Goal: Information Seeking & Learning: Learn about a topic

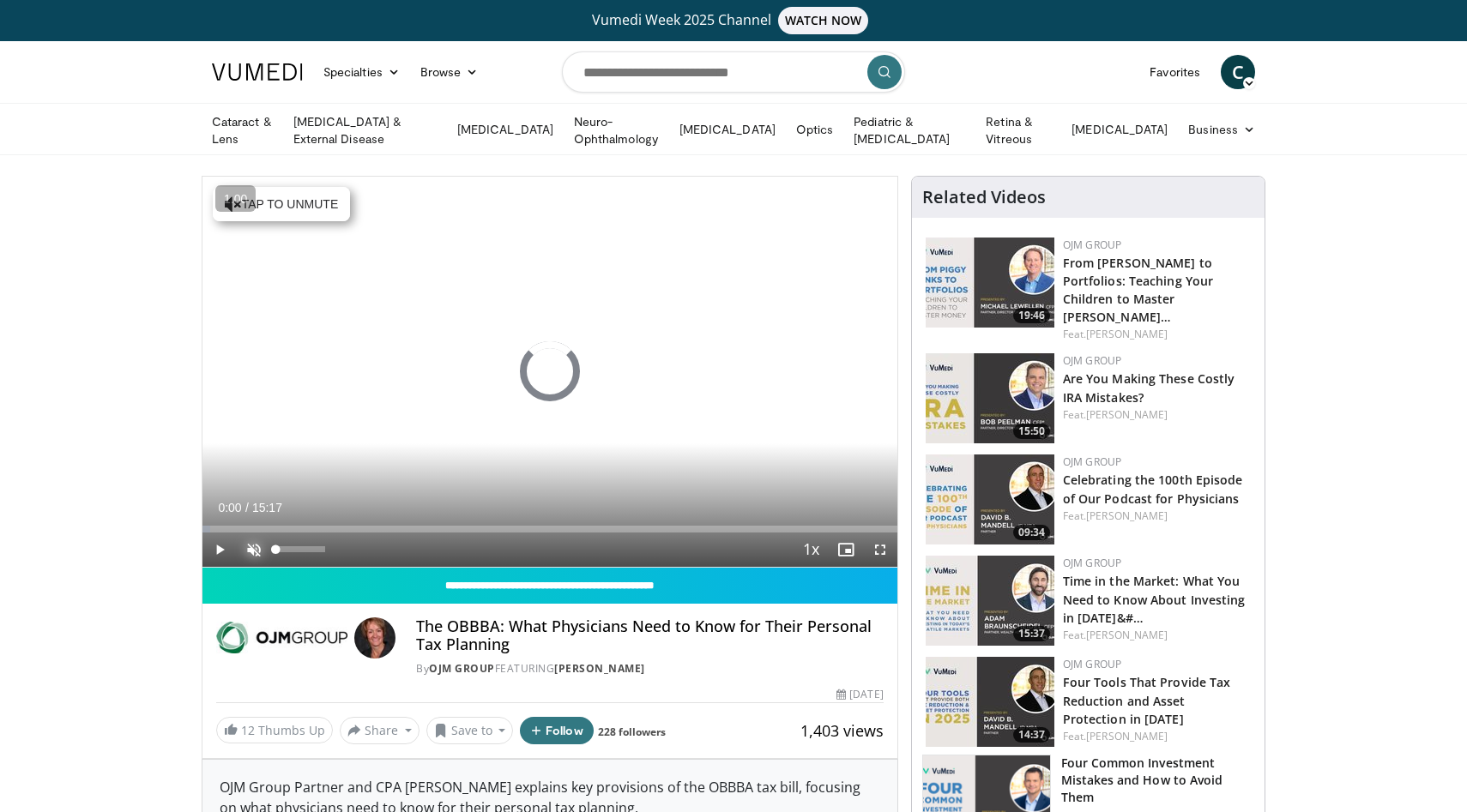
click at [254, 545] on span "Video Player" at bounding box center [254, 550] width 34 height 34
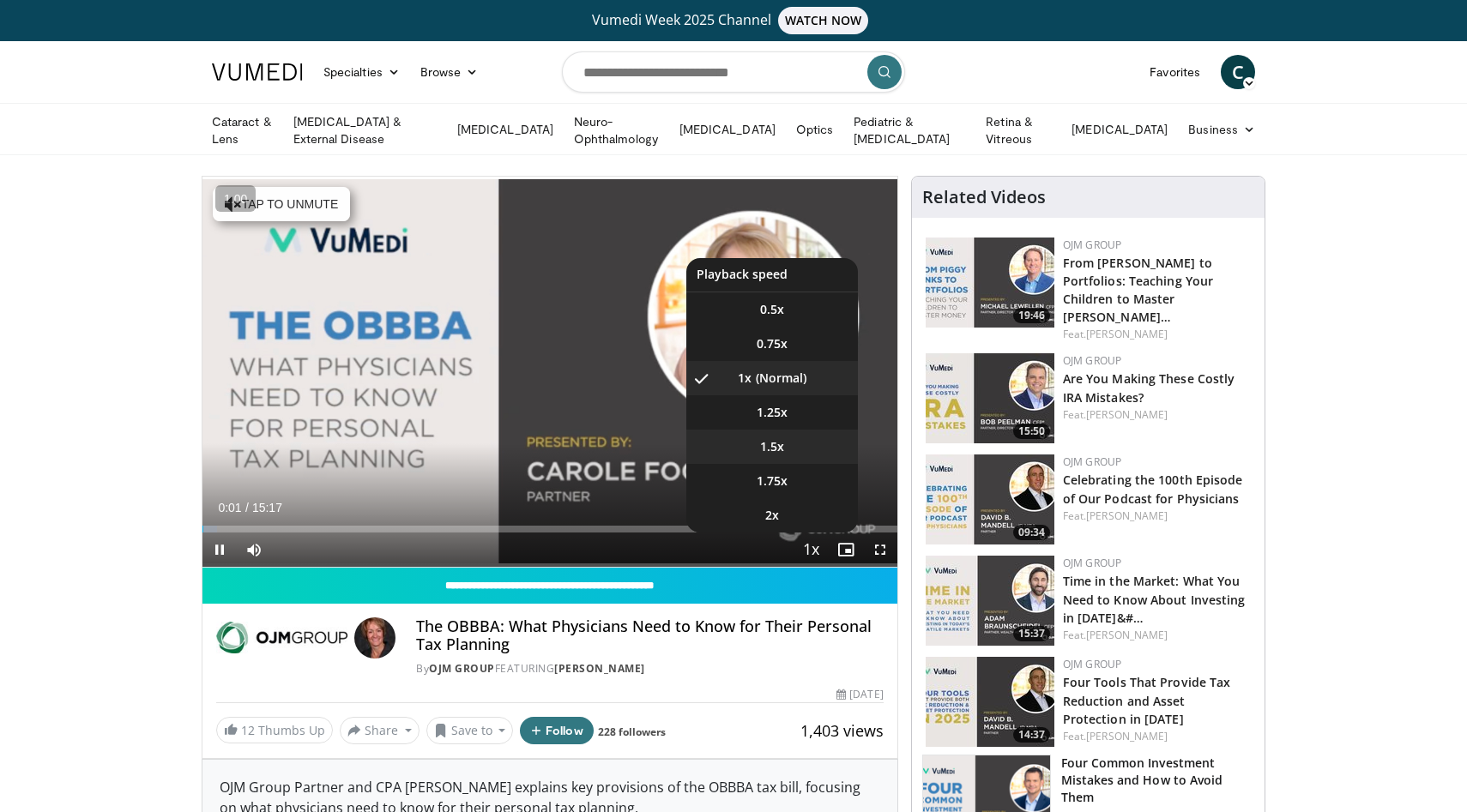
click at [786, 451] on li "1.5x" at bounding box center [772, 446] width 172 height 34
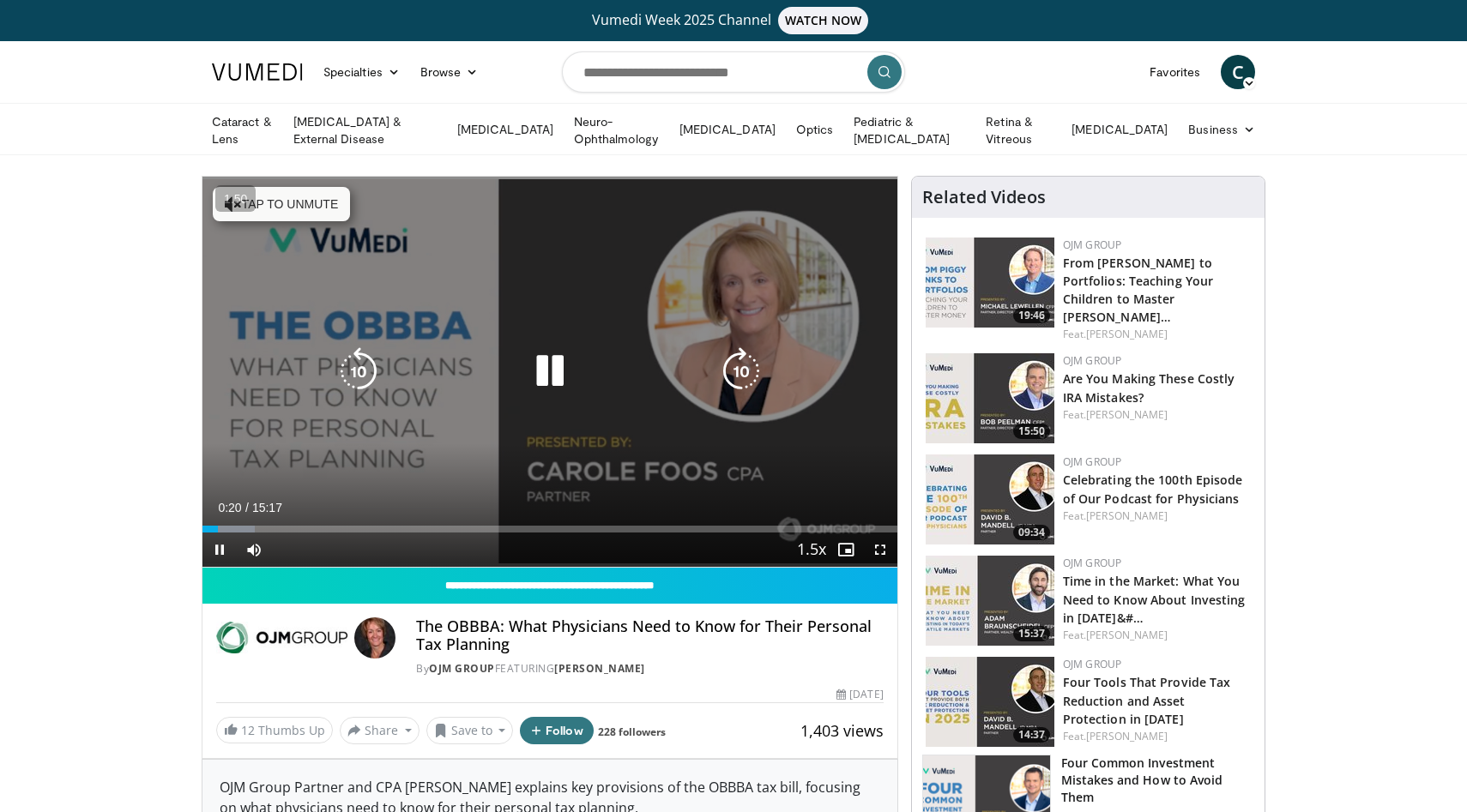
click at [742, 361] on icon "Video Player" at bounding box center [741, 371] width 48 height 48
click at [742, 362] on icon "Video Player" at bounding box center [741, 371] width 48 height 48
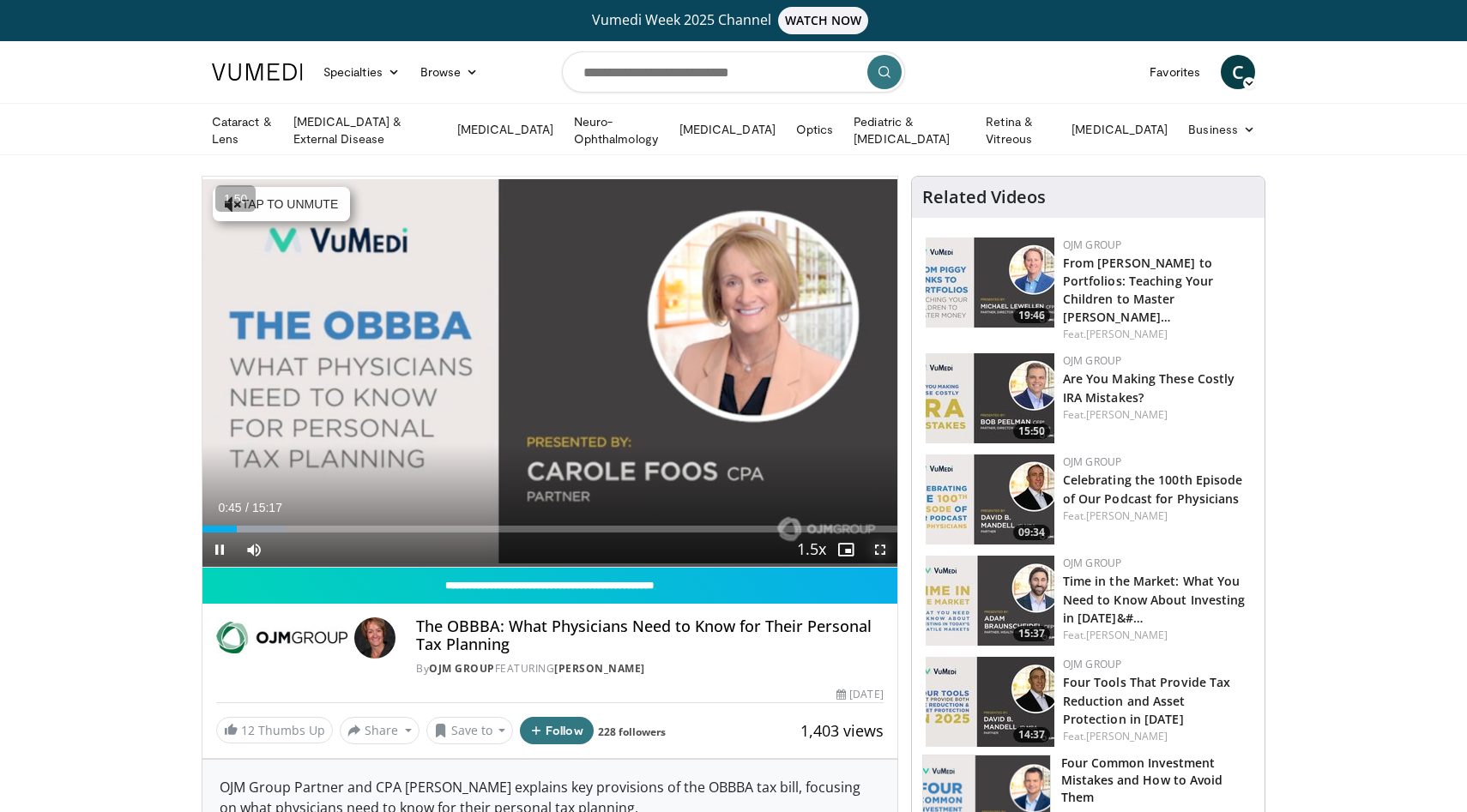
click at [887, 549] on span "Video Player" at bounding box center [881, 550] width 34 height 34
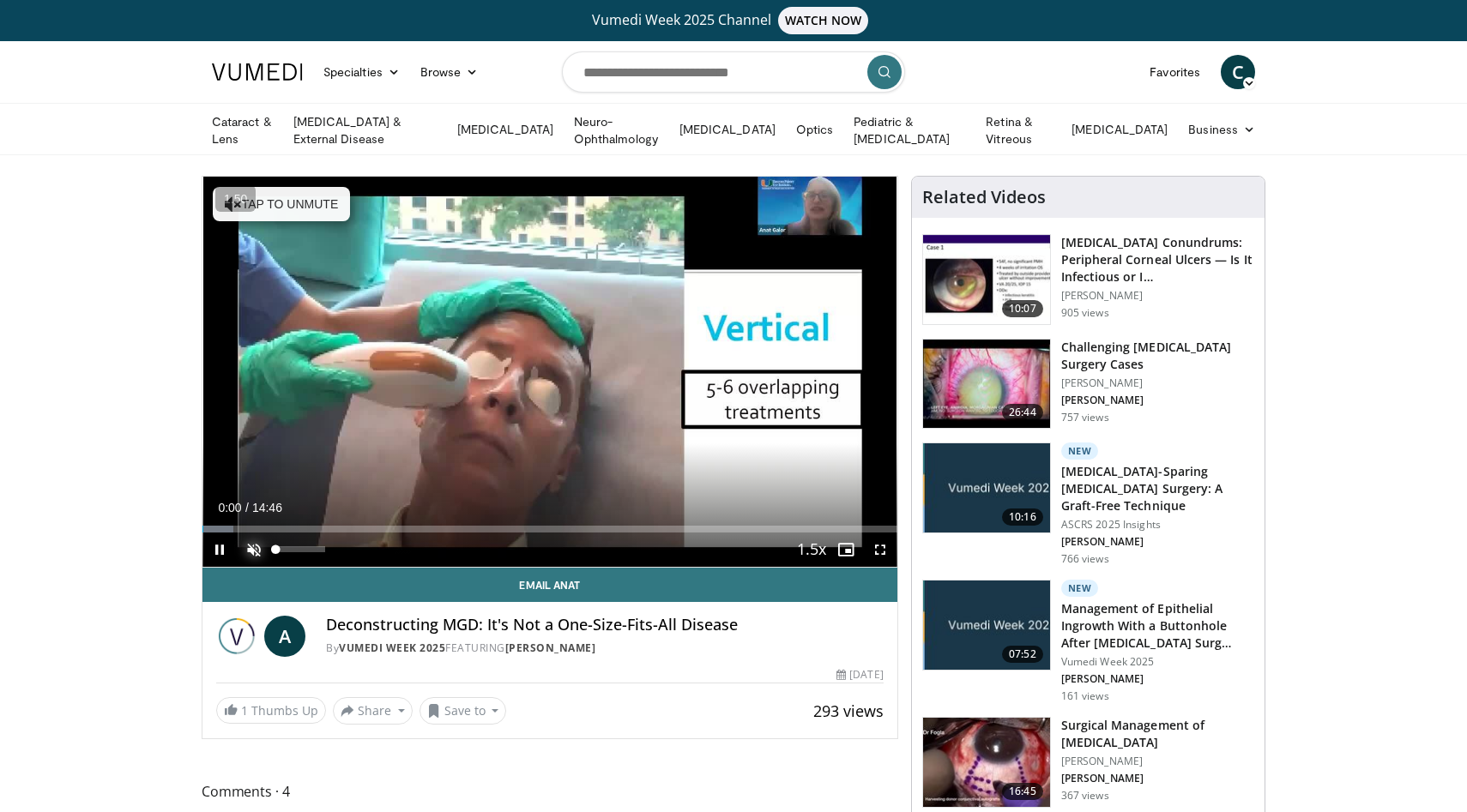
click at [251, 538] on span "Video Player" at bounding box center [254, 550] width 34 height 34
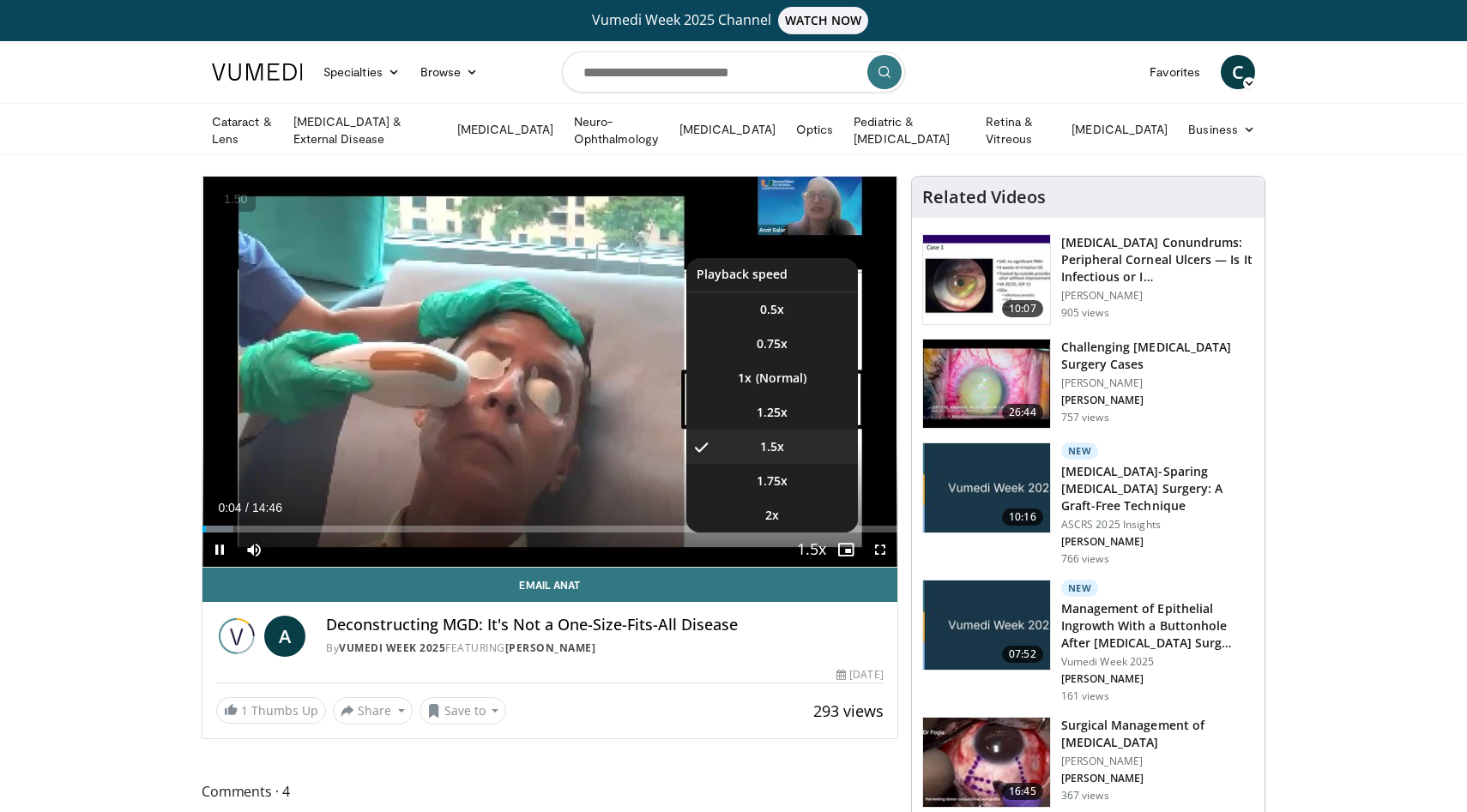
click at [808, 553] on span "Video Player" at bounding box center [812, 551] width 24 height 34
click at [774, 368] on li "1x" at bounding box center [772, 378] width 172 height 34
click at [799, 444] on li "1.5x" at bounding box center [772, 446] width 172 height 34
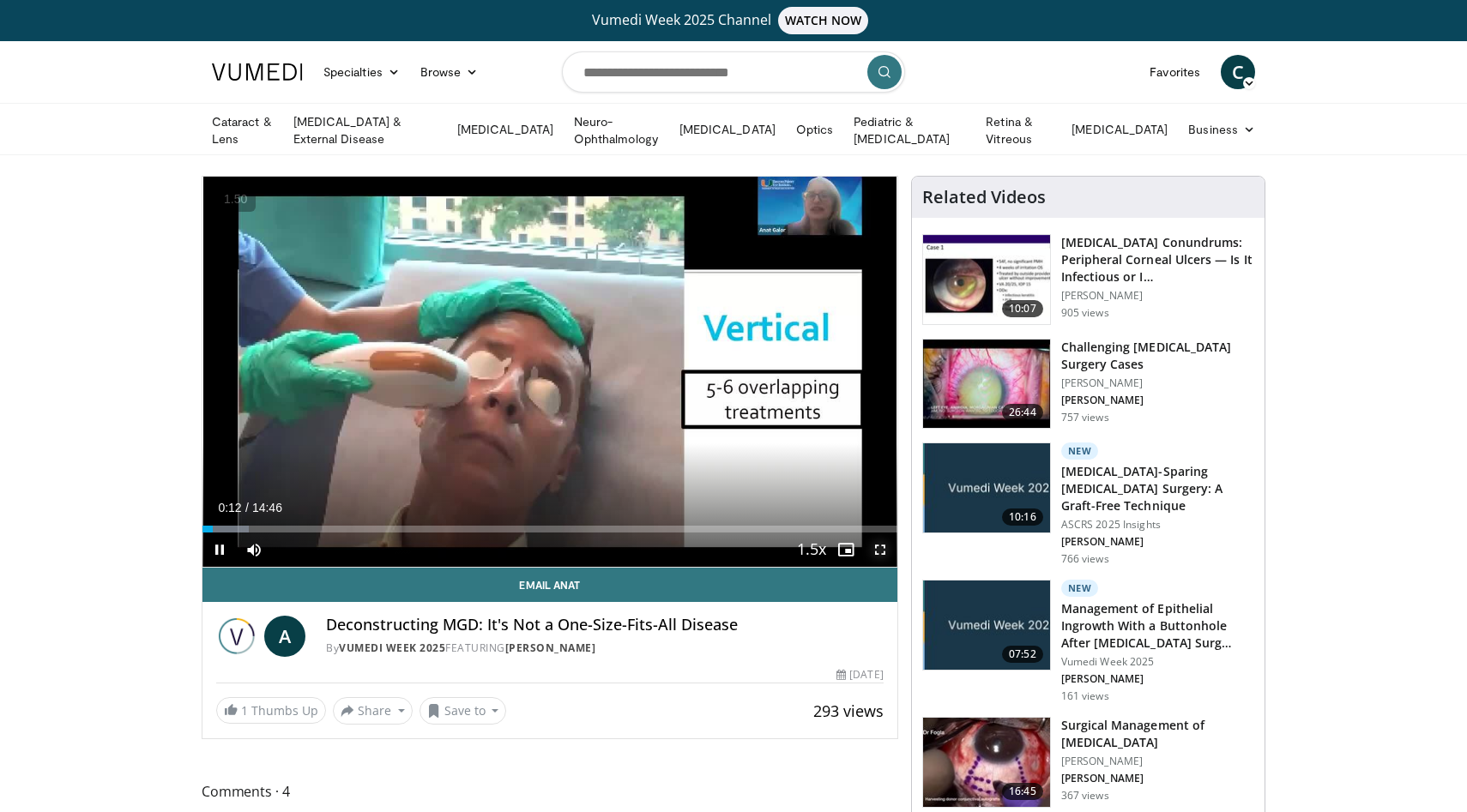
click at [885, 553] on span "Video Player" at bounding box center [881, 550] width 34 height 34
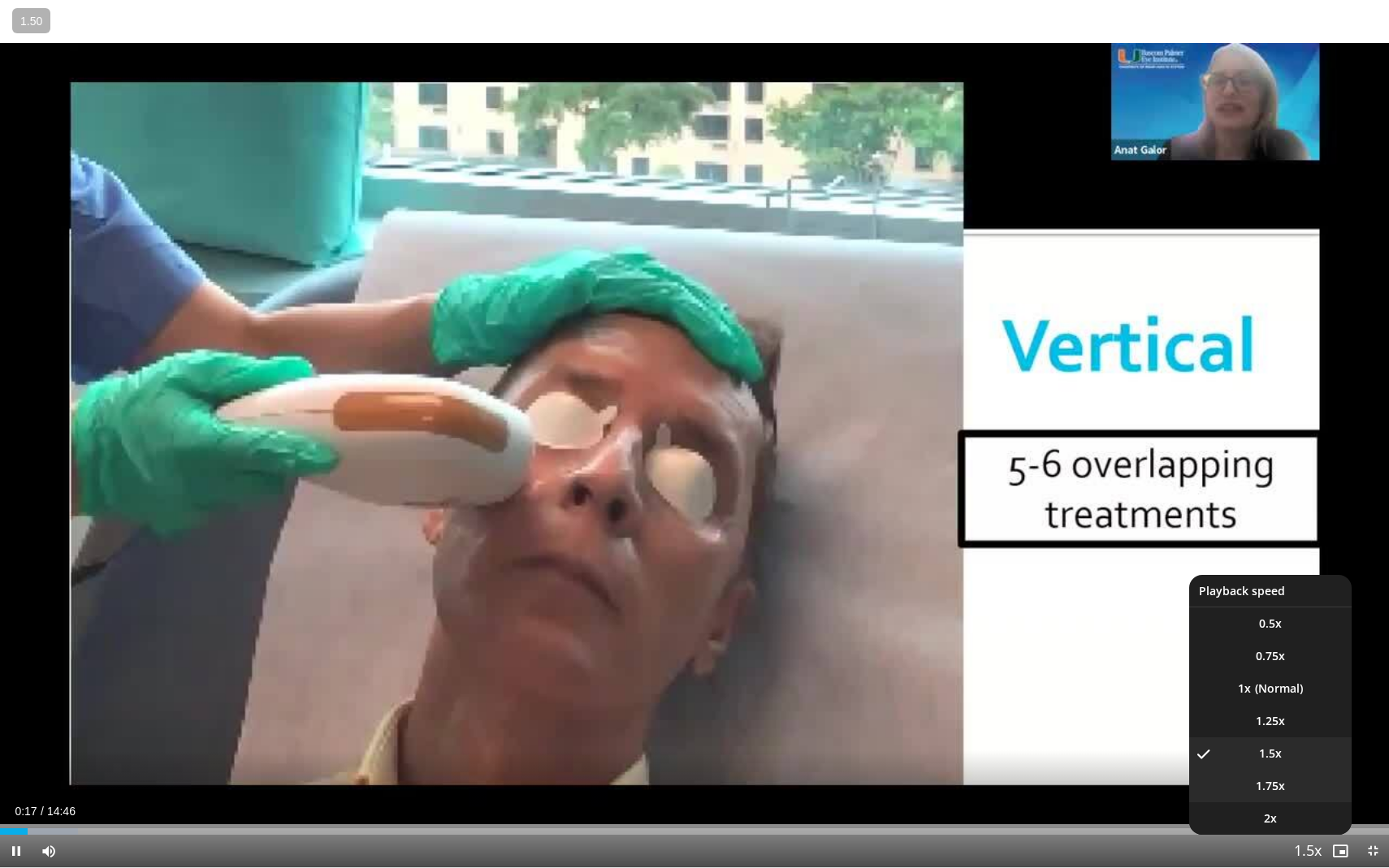
click at [1282, 768] on span "1.75x" at bounding box center [1270, 785] width 29 height 16
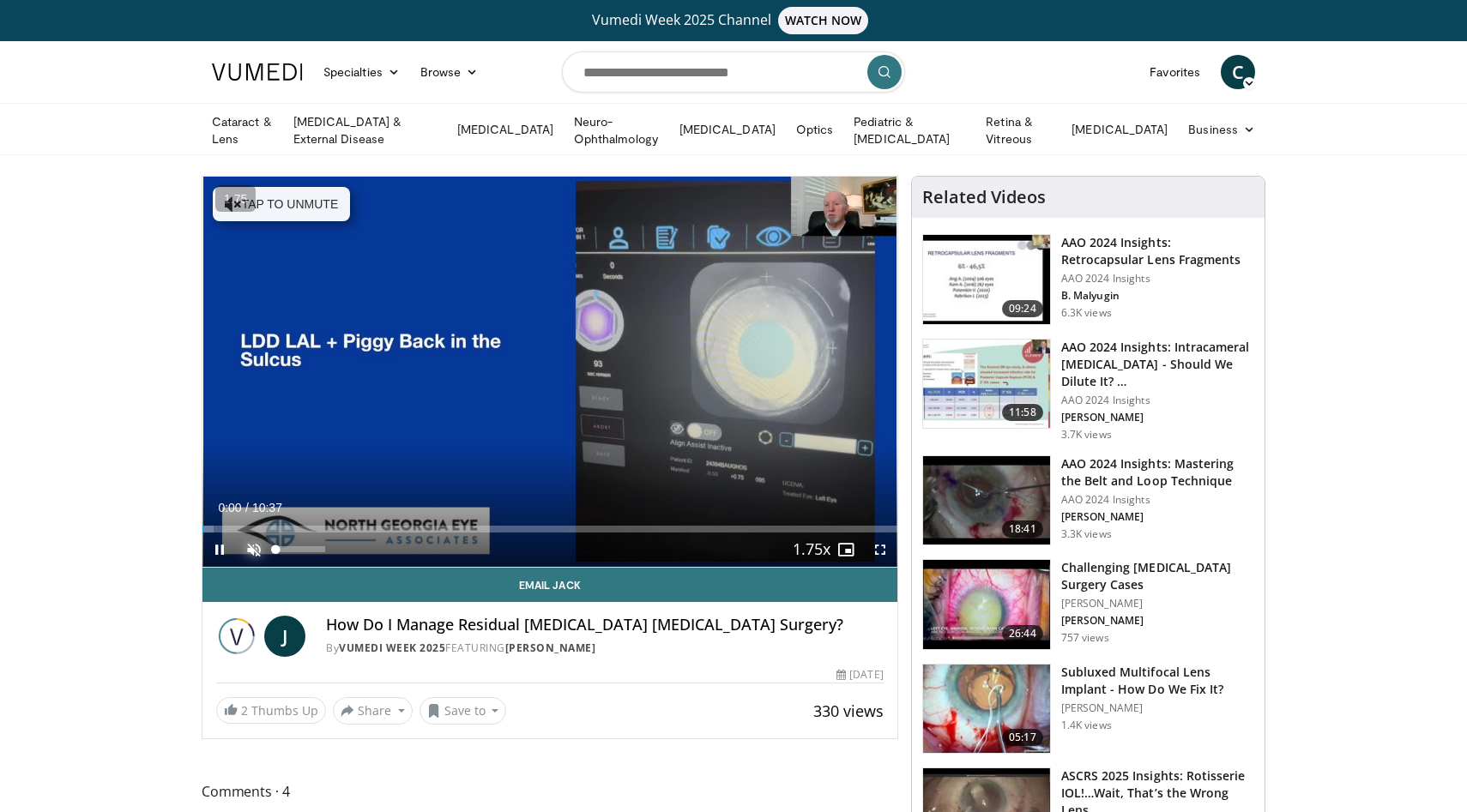
click at [249, 538] on span "Video Player" at bounding box center [254, 550] width 34 height 34
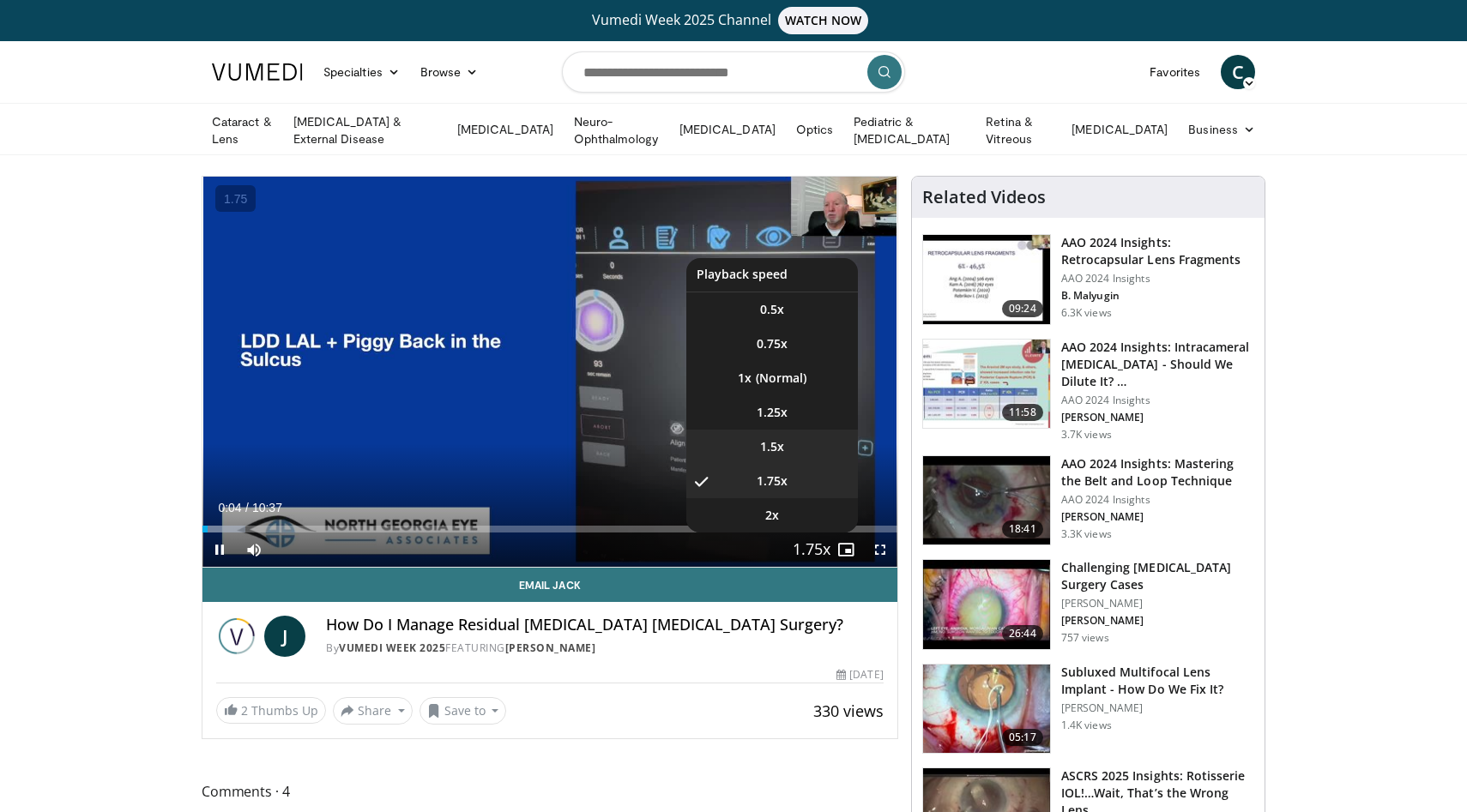
click at [773, 429] on li "1.5x" at bounding box center [772, 446] width 172 height 34
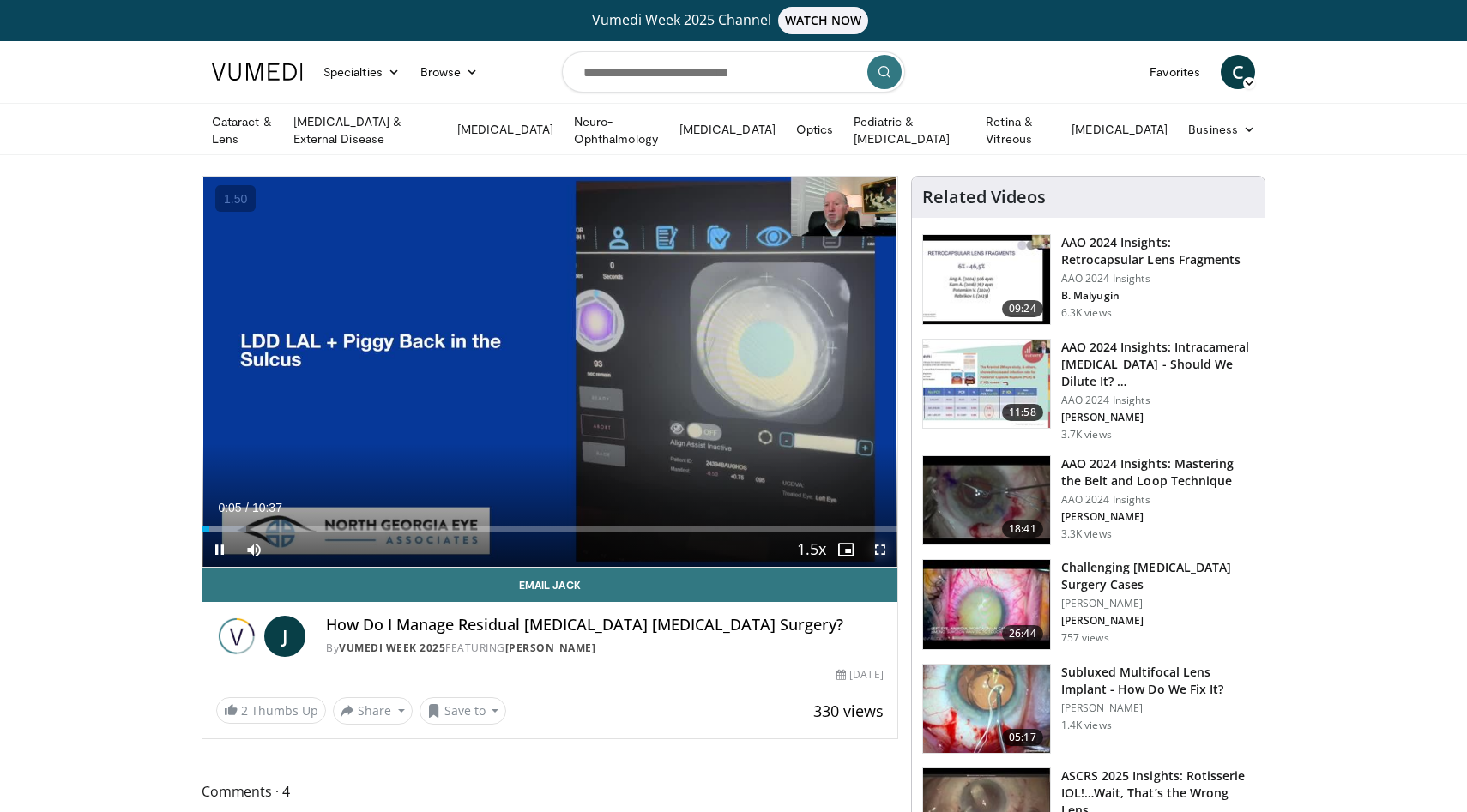
click at [886, 550] on span "Video Player" at bounding box center [881, 550] width 34 height 34
